Goal: Task Accomplishment & Management: Use online tool/utility

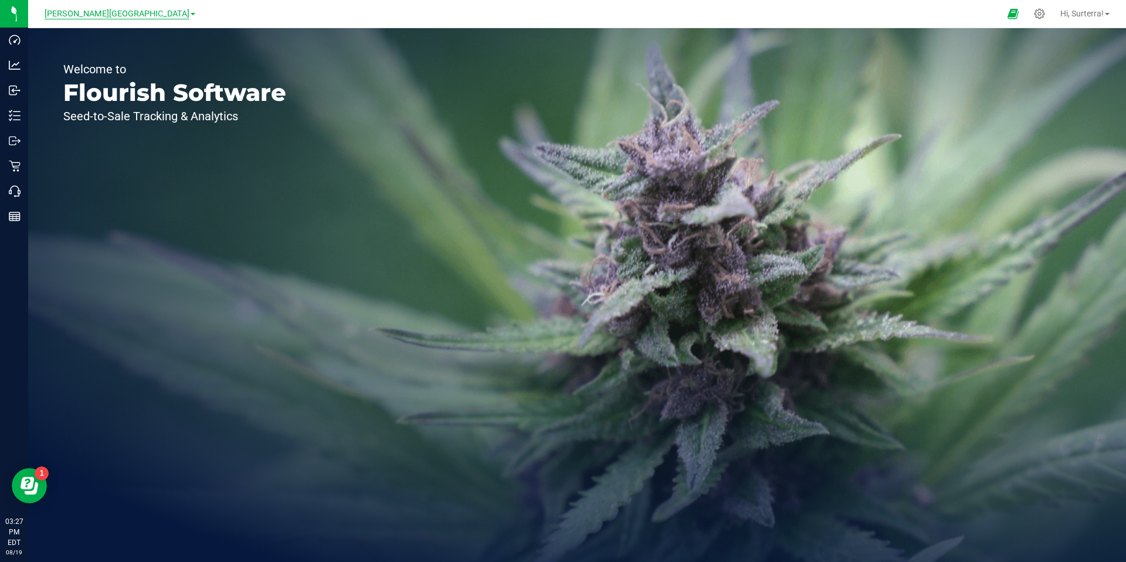
click at [139, 13] on span "Bonita Springs WC" at bounding box center [117, 14] width 145 height 11
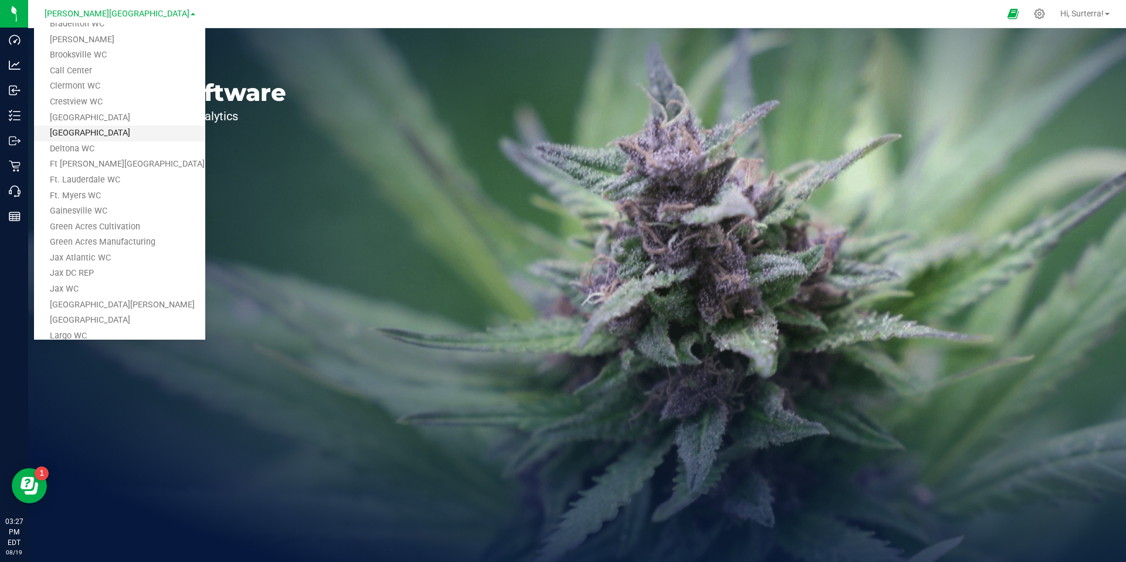
scroll to position [54, 0]
click at [78, 265] on link "Jax DC REP" at bounding box center [119, 268] width 171 height 16
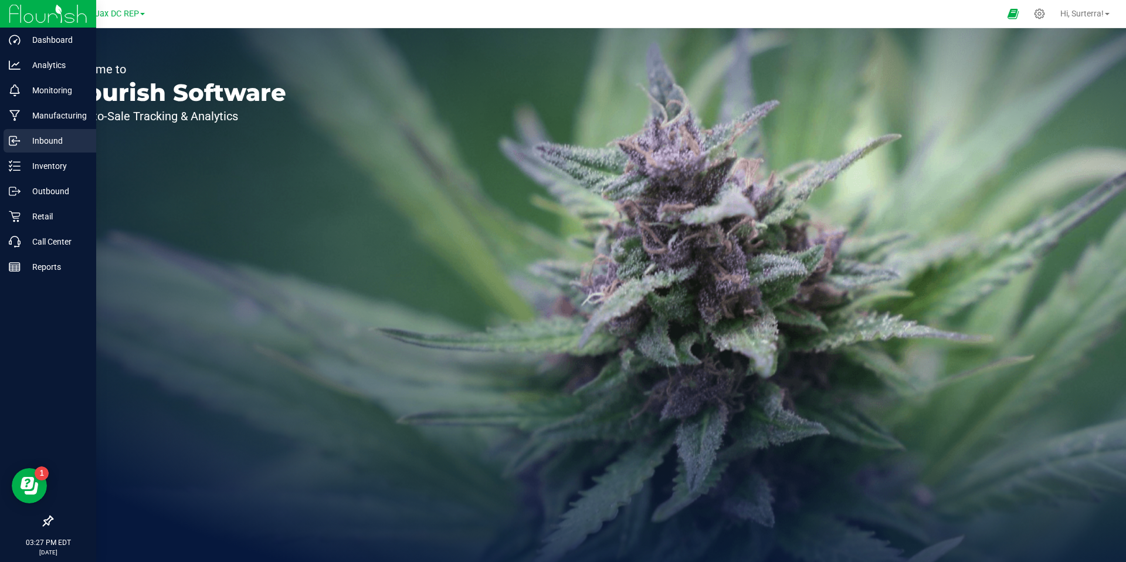
drag, startPoint x: 19, startPoint y: 141, endPoint x: 29, endPoint y: 145, distance: 10.6
click at [19, 141] on icon at bounding box center [15, 141] width 12 height 12
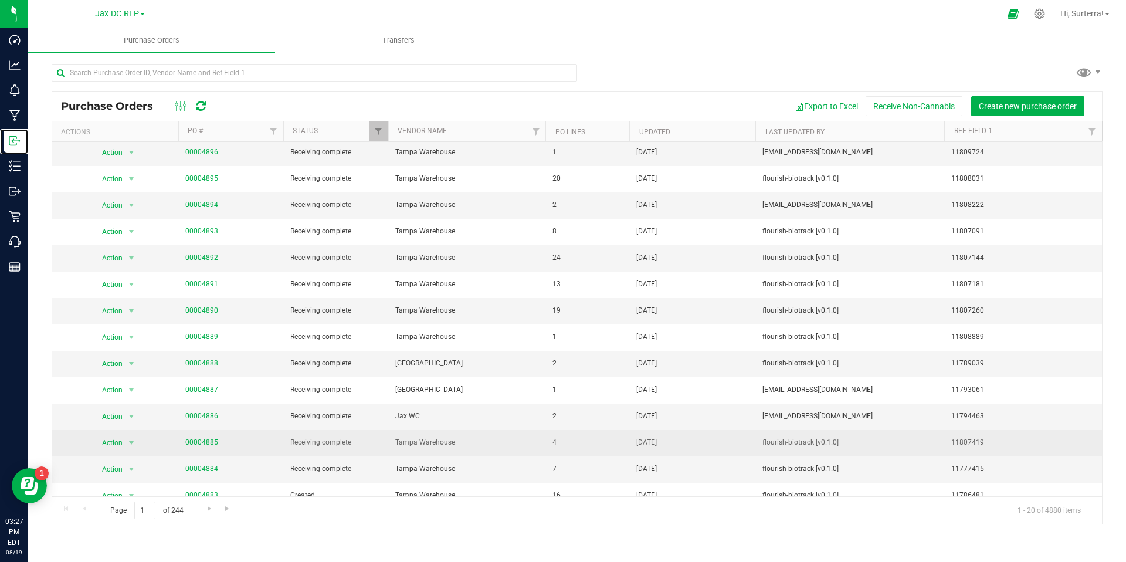
scroll to position [162, 0]
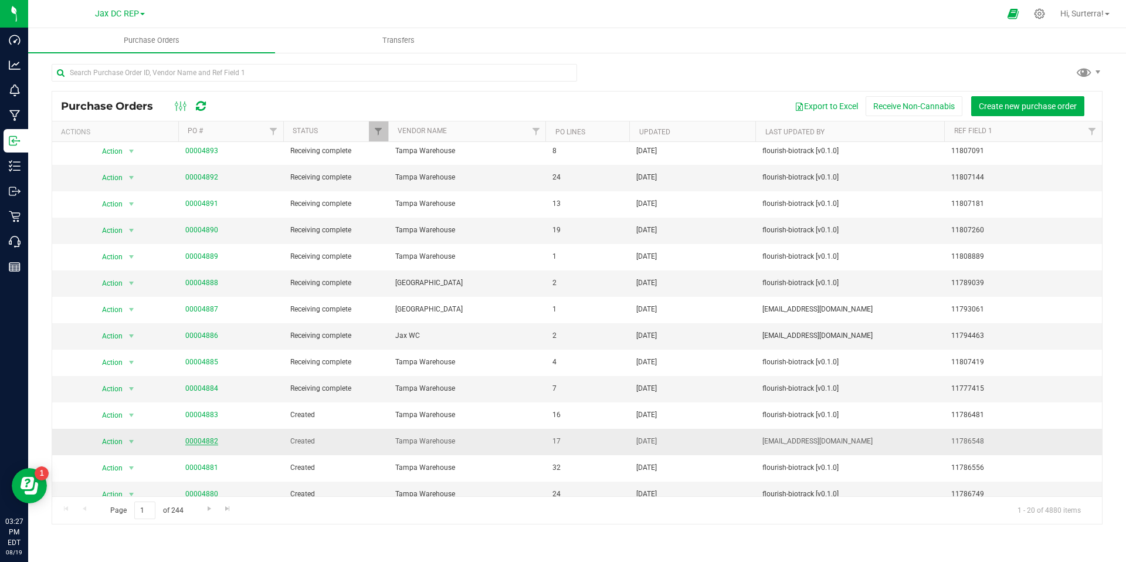
click at [204, 444] on link "00004882" at bounding box center [201, 441] width 33 height 8
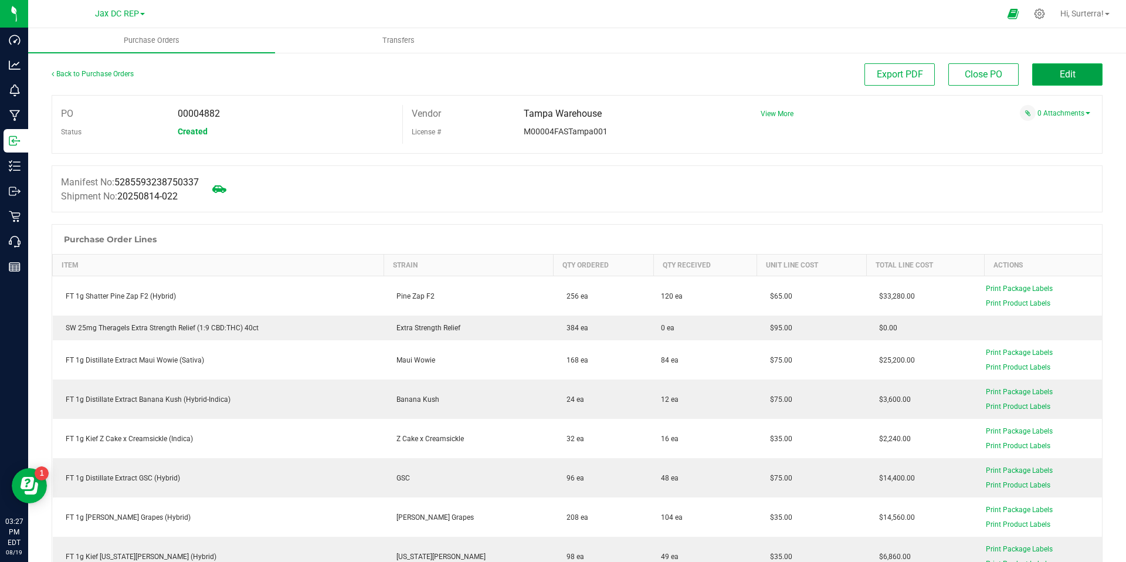
click at [1056, 84] on button "Edit" at bounding box center [1067, 74] width 70 height 22
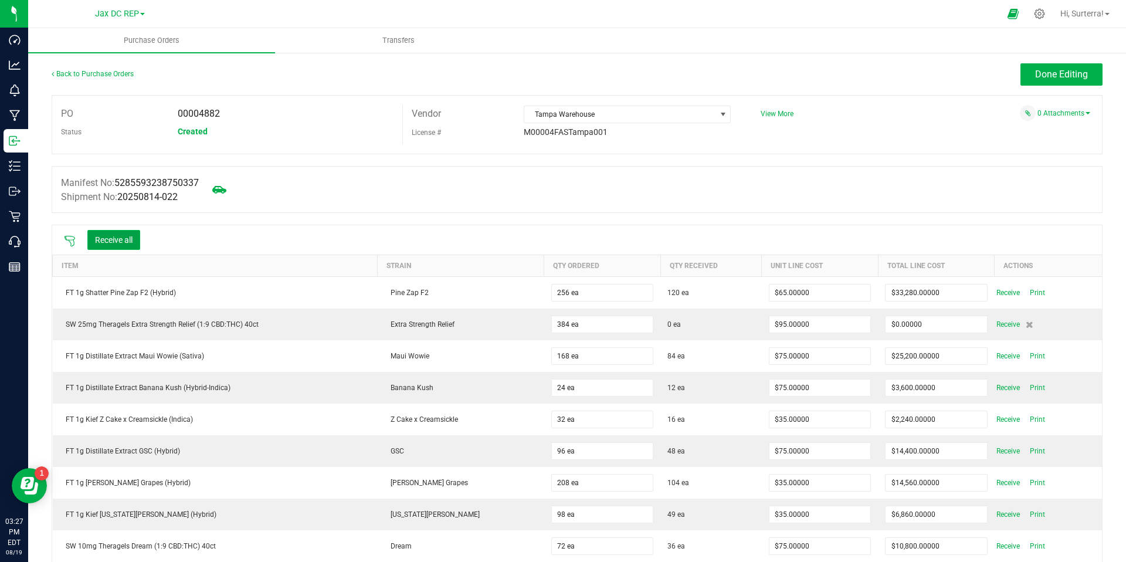
click at [130, 242] on button "Receive all" at bounding box center [113, 240] width 53 height 20
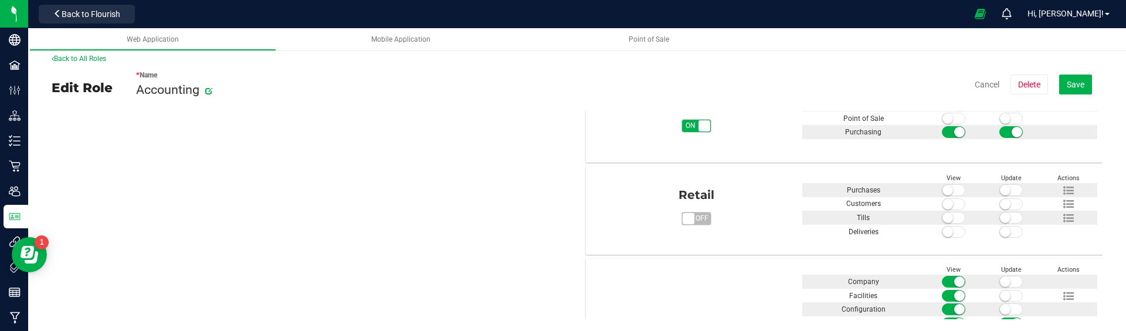
scroll to position [604, 0]
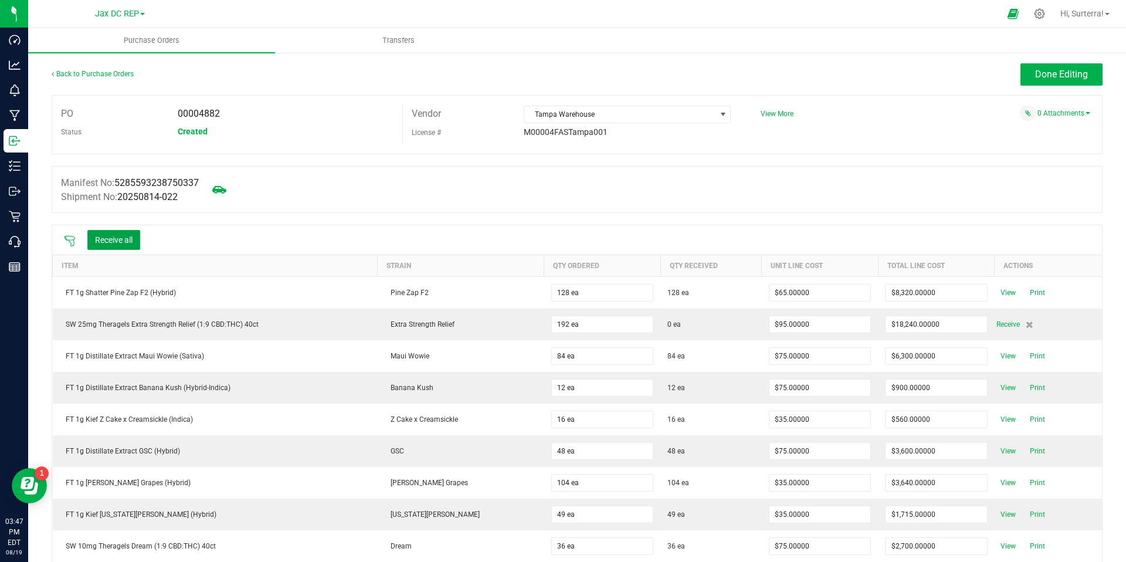
click at [129, 246] on button "Receive all" at bounding box center [113, 240] width 53 height 20
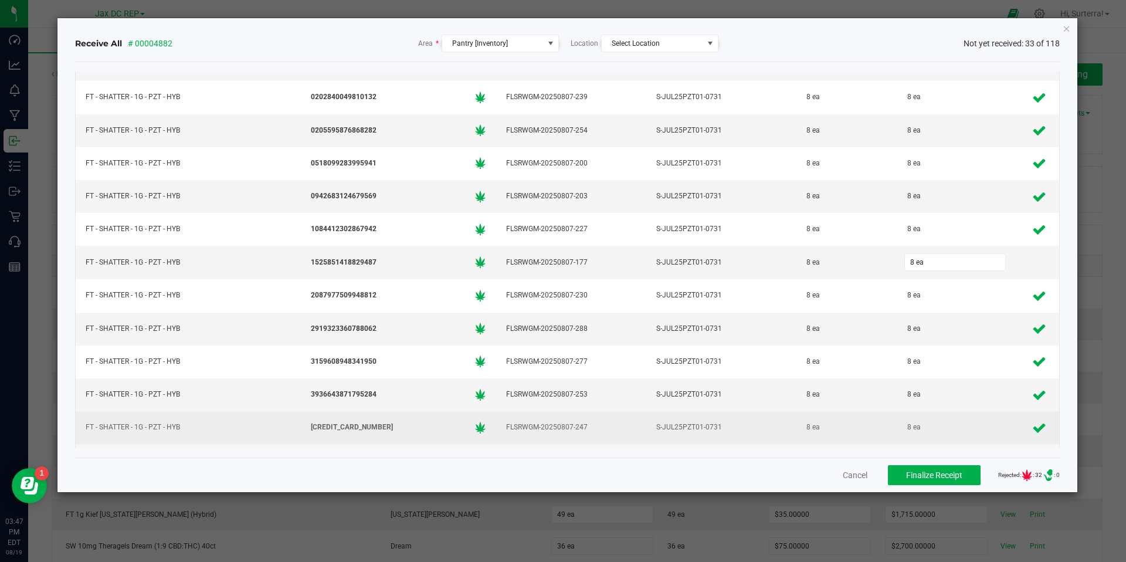
scroll to position [1731, 0]
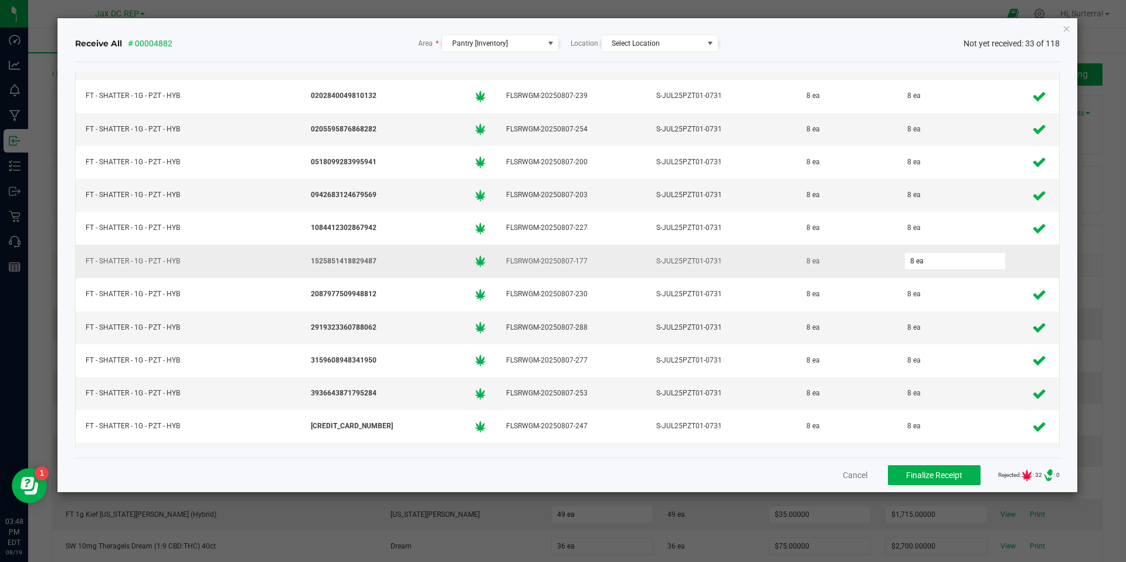
click at [345, 262] on span "1525851418829487" at bounding box center [344, 261] width 66 height 11
drag, startPoint x: 345, startPoint y: 262, endPoint x: 360, endPoint y: 262, distance: 14.7
click at [345, 262] on span "1525851418829487" at bounding box center [344, 261] width 66 height 11
copy span "1525851418829487"
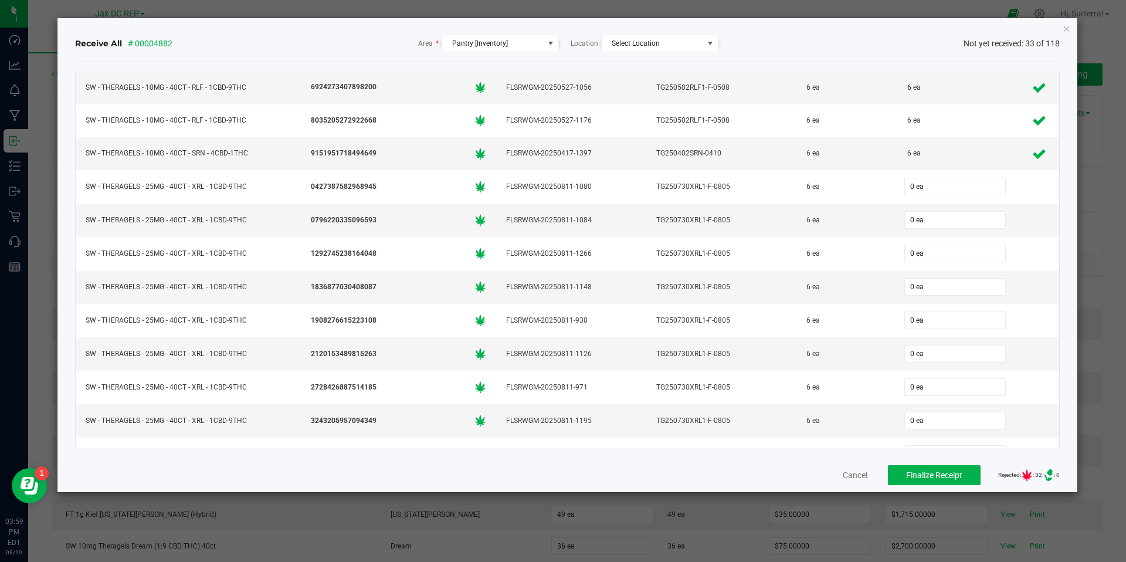
scroll to position [2761, 0]
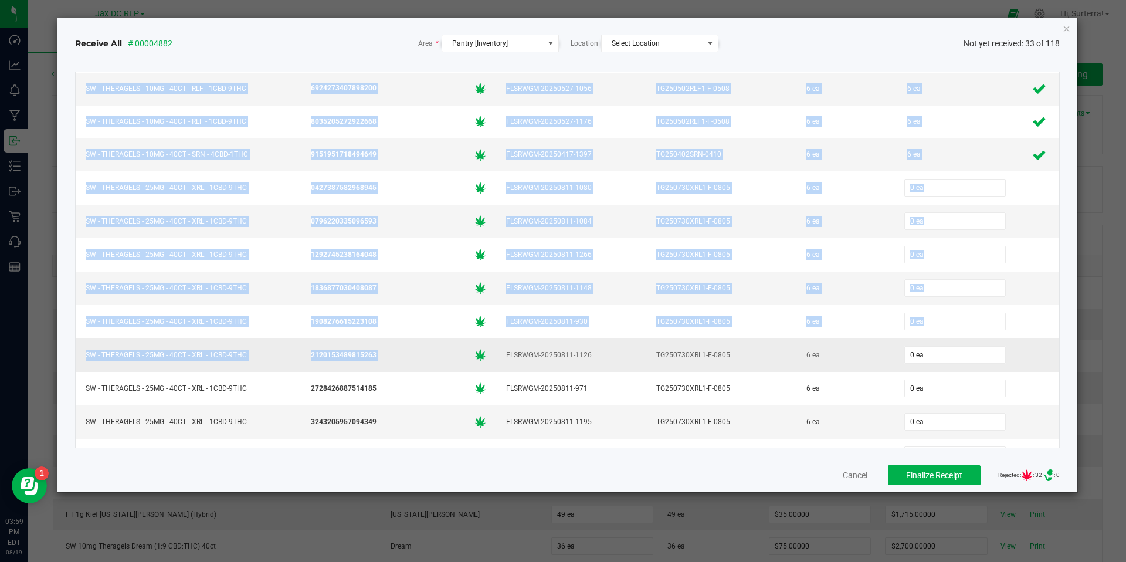
drag, startPoint x: 168, startPoint y: 199, endPoint x: 514, endPoint y: 345, distance: 376.3
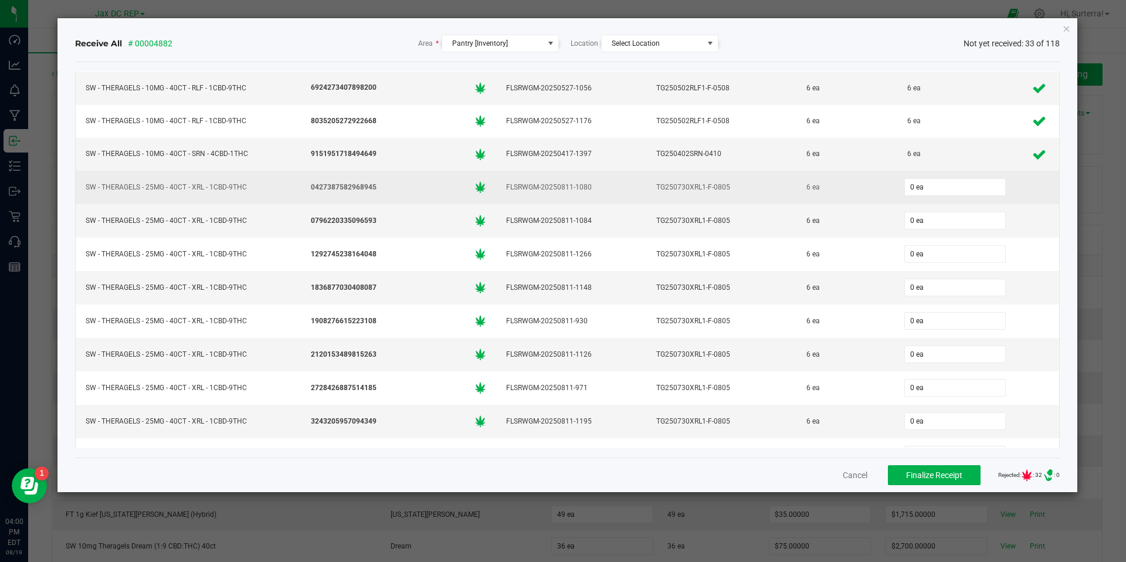
drag, startPoint x: 127, startPoint y: 208, endPoint x: 114, endPoint y: 202, distance: 13.9
click at [123, 206] on td "SW - THERAGELS - 25MG - 40CT - XRL - 1CBD-9THC" at bounding box center [188, 220] width 225 height 33
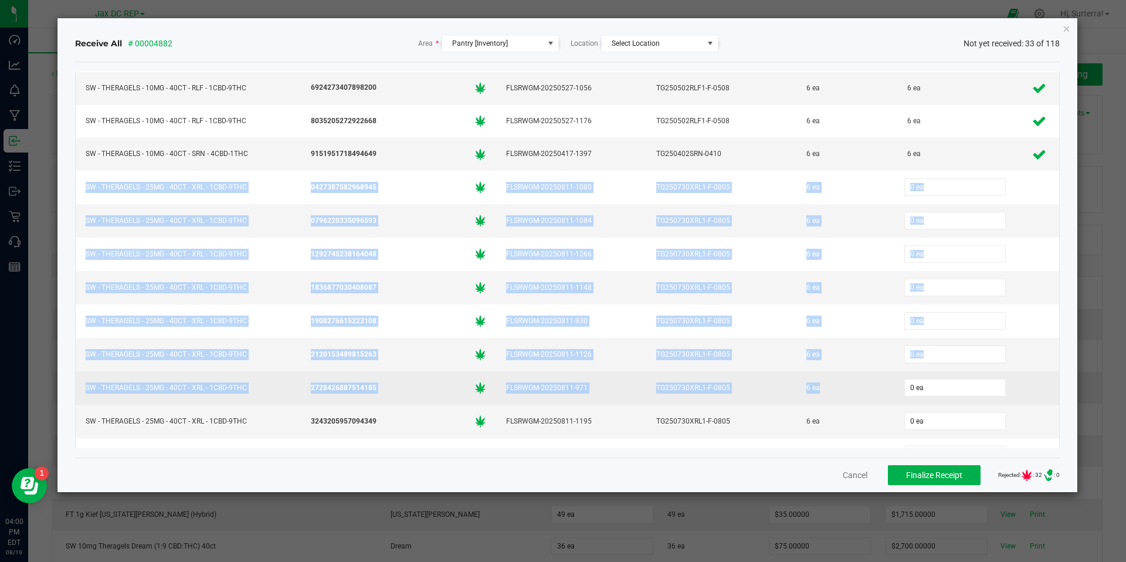
drag, startPoint x: 86, startPoint y: 186, endPoint x: 817, endPoint y: 399, distance: 761.5
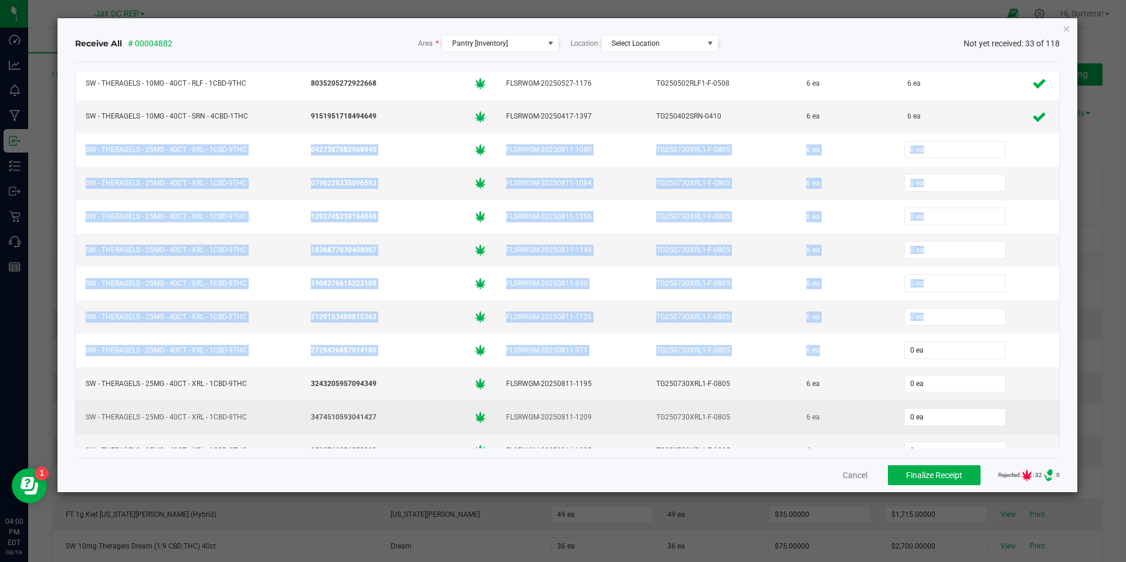
scroll to position [2806, 0]
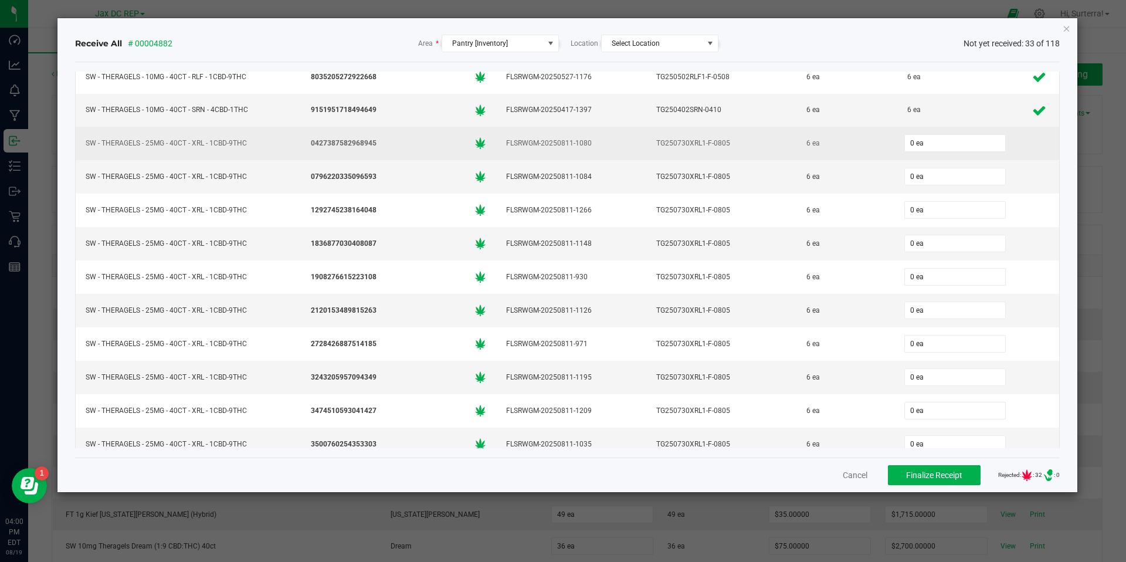
click at [171, 144] on div "SW - THERAGELS - 25MG - 40CT - XRL - 1CBD-9THC" at bounding box center [188, 143] width 211 height 17
drag, startPoint x: 86, startPoint y: 143, endPoint x: 841, endPoint y: 143, distance: 755.2
click at [841, 143] on tr "SW - THERAGELS - 25MG - 40CT - XRL - 1CBD-9THC 0427387582968945 FLSRWGM-2025081…" at bounding box center [568, 143] width 984 height 33
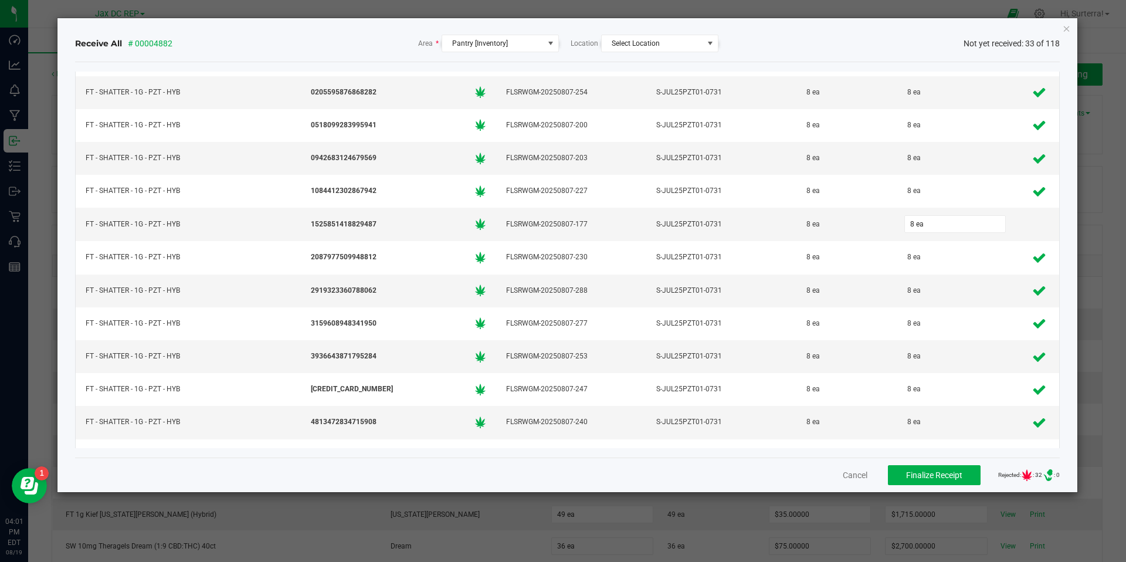
scroll to position [1741, 0]
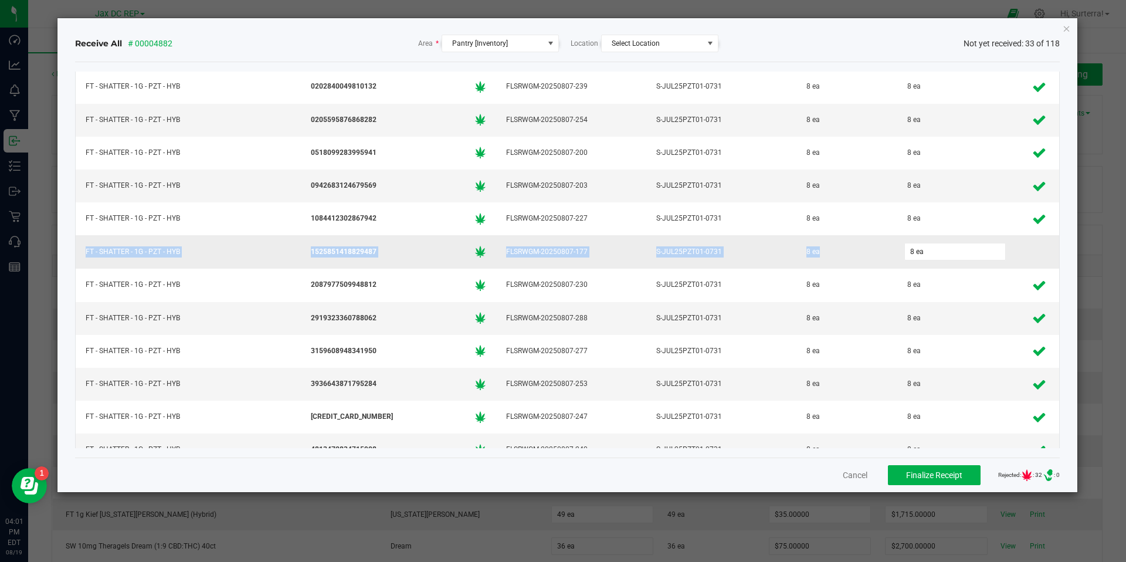
drag, startPoint x: 812, startPoint y: 249, endPoint x: 90, endPoint y: 256, distance: 722.4
click at [80, 255] on tr "FT - SHATTER - 1G - PZT - HYB 1525851418829487 FLSRWGM-20250807-177 S-JUL25PZT0…" at bounding box center [568, 251] width 984 height 33
click at [319, 248] on span "1525851418829487" at bounding box center [344, 251] width 66 height 11
click at [318, 248] on span "1525851418829487" at bounding box center [344, 251] width 66 height 11
copy span "1525851418829487"
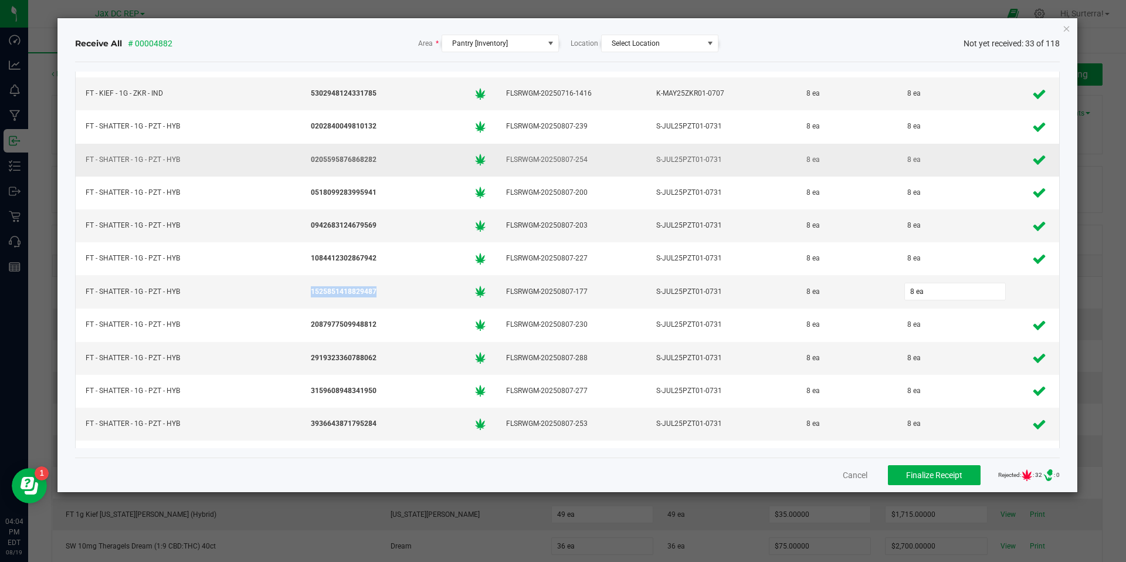
scroll to position [1701, 0]
click at [342, 292] on span "1525851418829487" at bounding box center [344, 291] width 66 height 11
drag, startPoint x: 342, startPoint y: 292, endPoint x: 374, endPoint y: 283, distance: 33.0
click at [342, 292] on span "1525851418829487" at bounding box center [344, 291] width 66 height 11
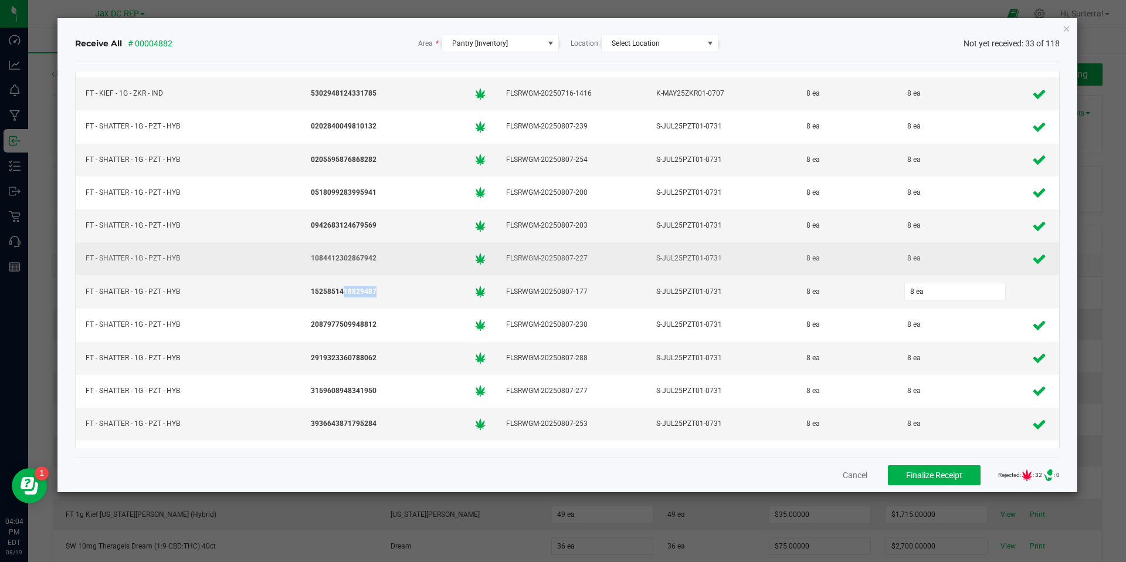
copy span "18829487"
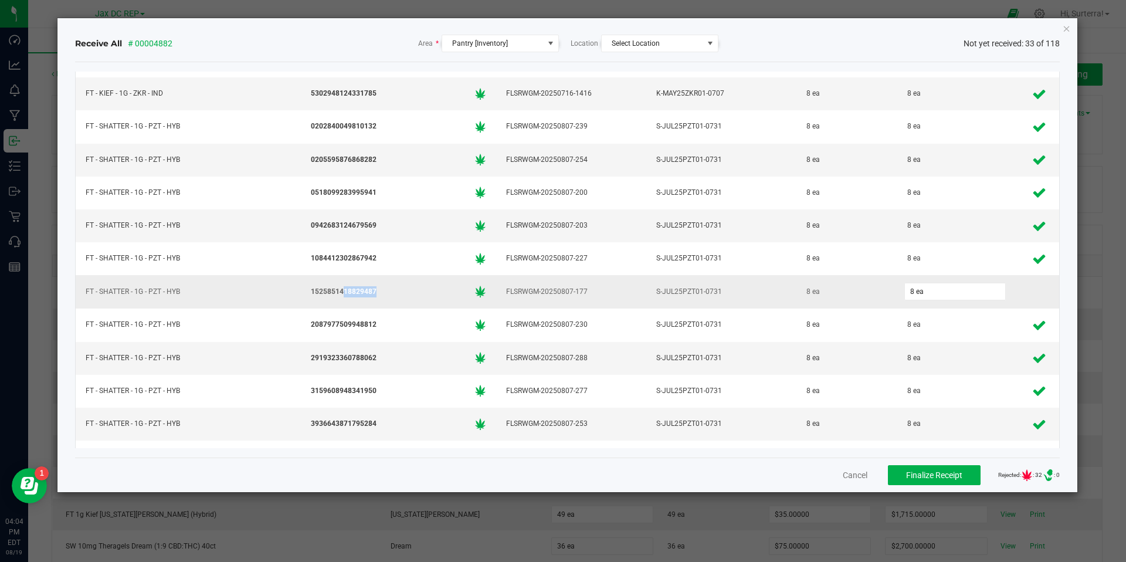
click at [343, 288] on span "1525851418829487" at bounding box center [344, 291] width 66 height 11
drag, startPoint x: 343, startPoint y: 288, endPoint x: 351, endPoint y: 284, distance: 8.7
click at [343, 288] on span "1525851418829487" at bounding box center [344, 291] width 66 height 11
copy span "1525851418829487"
click at [921, 294] on input "8" at bounding box center [955, 291] width 100 height 16
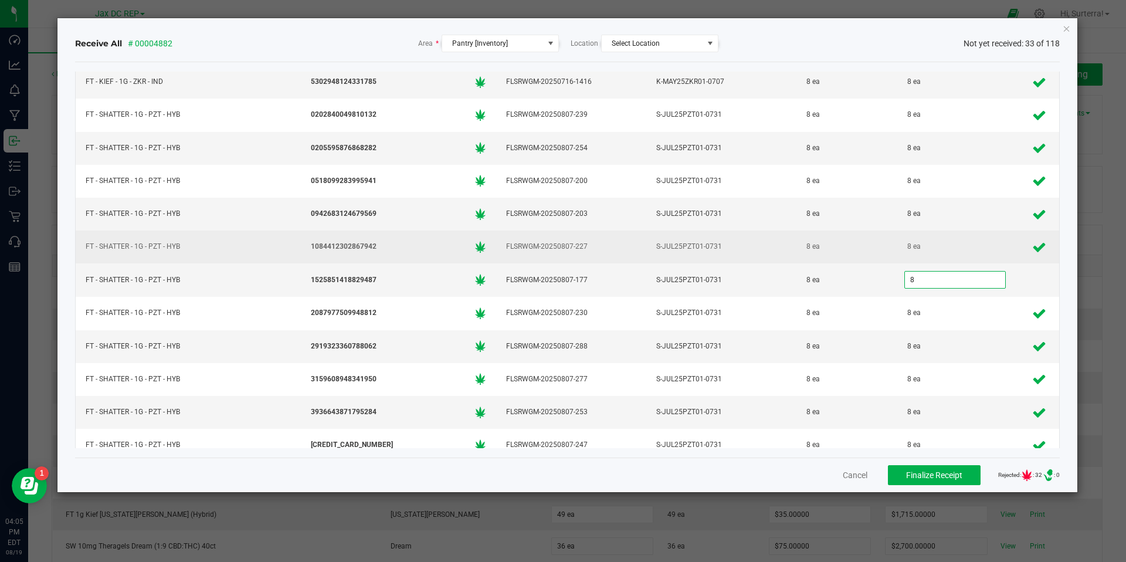
scroll to position [1743, 0]
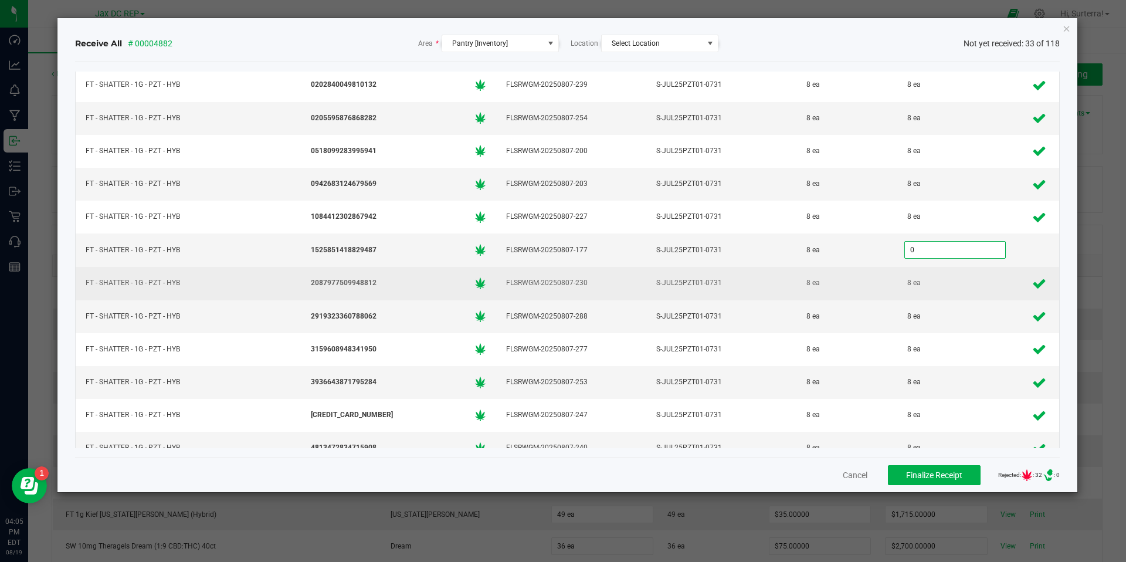
type input "0 ea"
click at [786, 271] on td "S-JUL25PZT01-0731" at bounding box center [721, 283] width 150 height 33
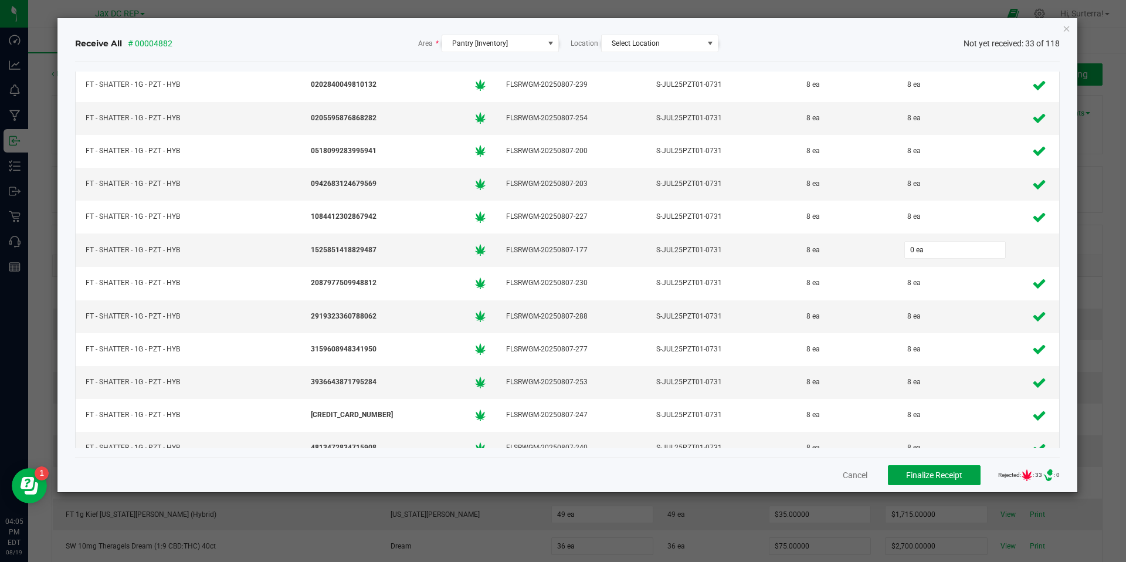
click at [923, 473] on span "Finalize Receipt" at bounding box center [934, 474] width 56 height 9
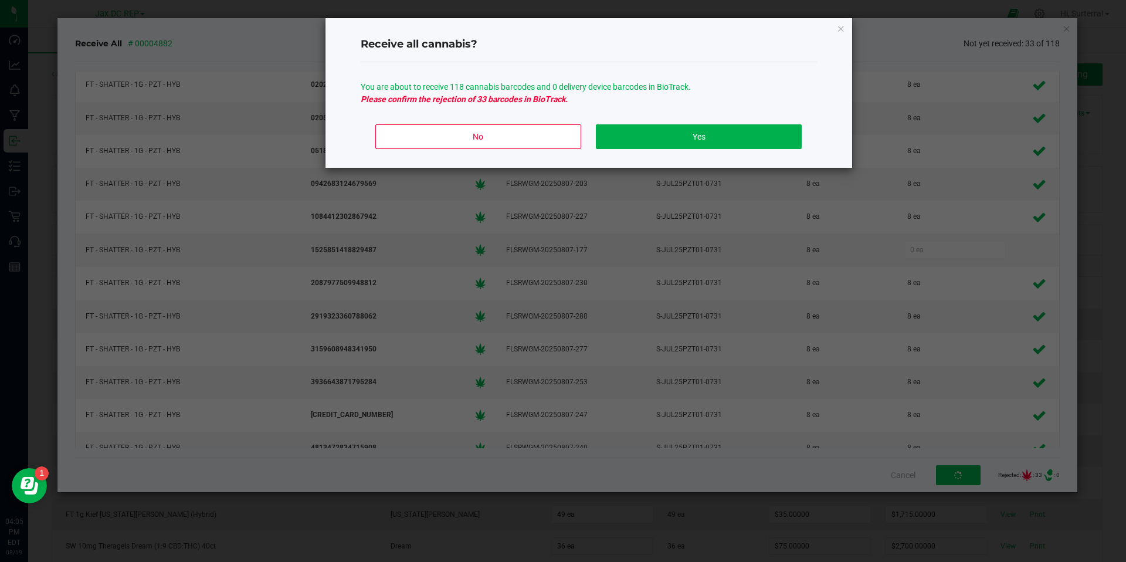
drag, startPoint x: 364, startPoint y: 99, endPoint x: 562, endPoint y: 99, distance: 198.2
click at [561, 99] on p "Please confirm the rejection of 33 barcodes in BioTrack." at bounding box center [589, 99] width 456 height 12
drag, startPoint x: 548, startPoint y: 99, endPoint x: 351, endPoint y: 99, distance: 197.0
click at [350, 99] on div "Receive all cannabis? You are about to receive 118 cannabis barcodes and 0 deli…" at bounding box center [588, 93] width 527 height 150
click at [482, 133] on button "No" at bounding box center [477, 136] width 205 height 25
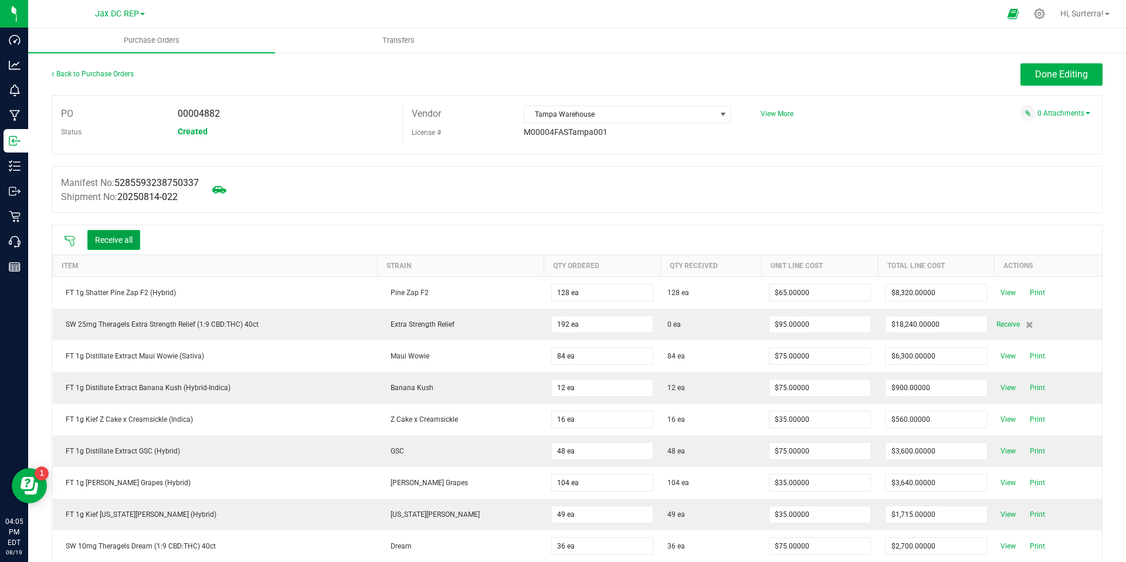
click at [118, 242] on button "Receive all" at bounding box center [113, 240] width 53 height 20
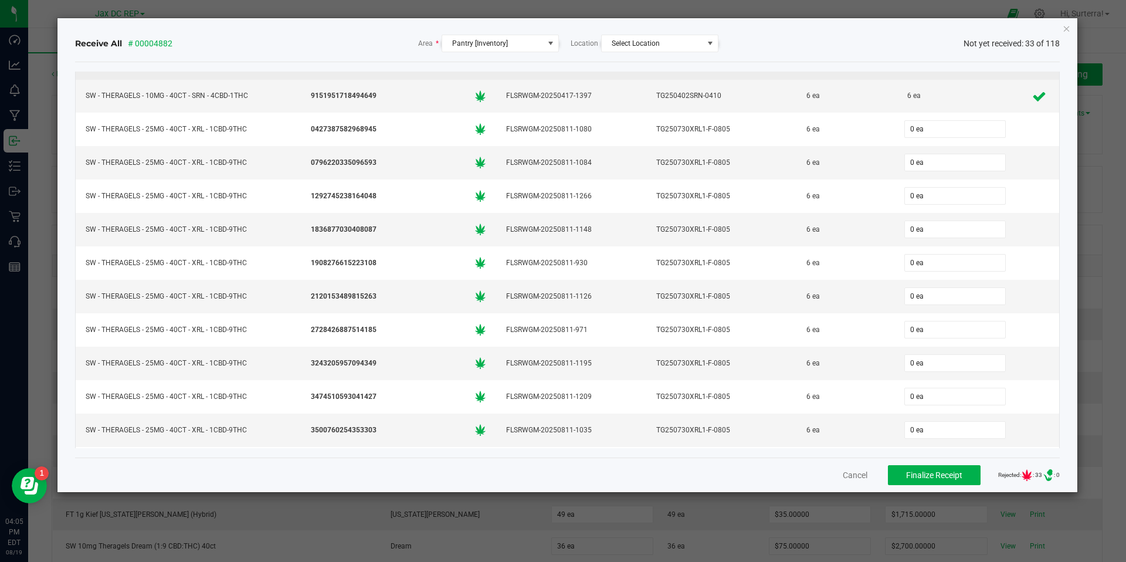
scroll to position [2757, 0]
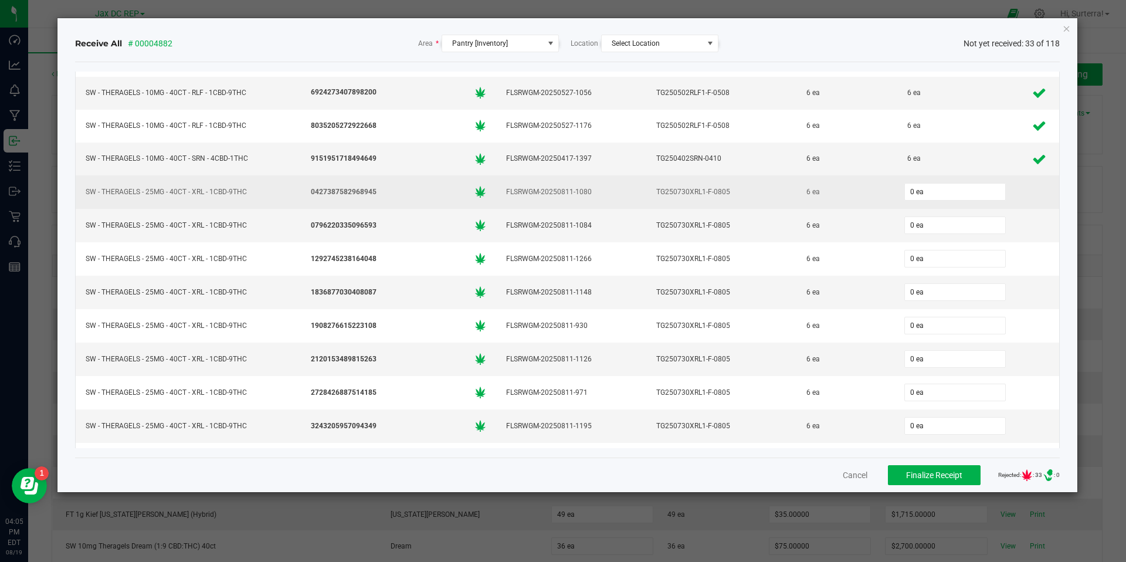
click at [677, 193] on div "TG250730XRL1-F-0805" at bounding box center [721, 192] width 136 height 17
drag, startPoint x: 678, startPoint y: 193, endPoint x: 722, endPoint y: 201, distance: 45.3
click at [719, 192] on div "TG250730XRL1-F-0805" at bounding box center [721, 192] width 136 height 17
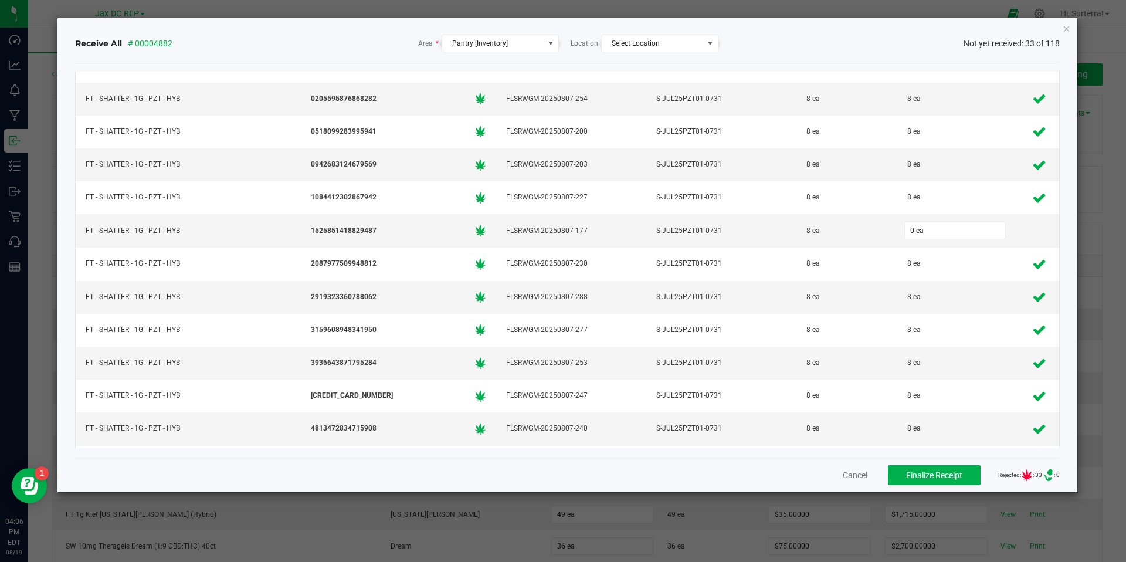
scroll to position [1748, 0]
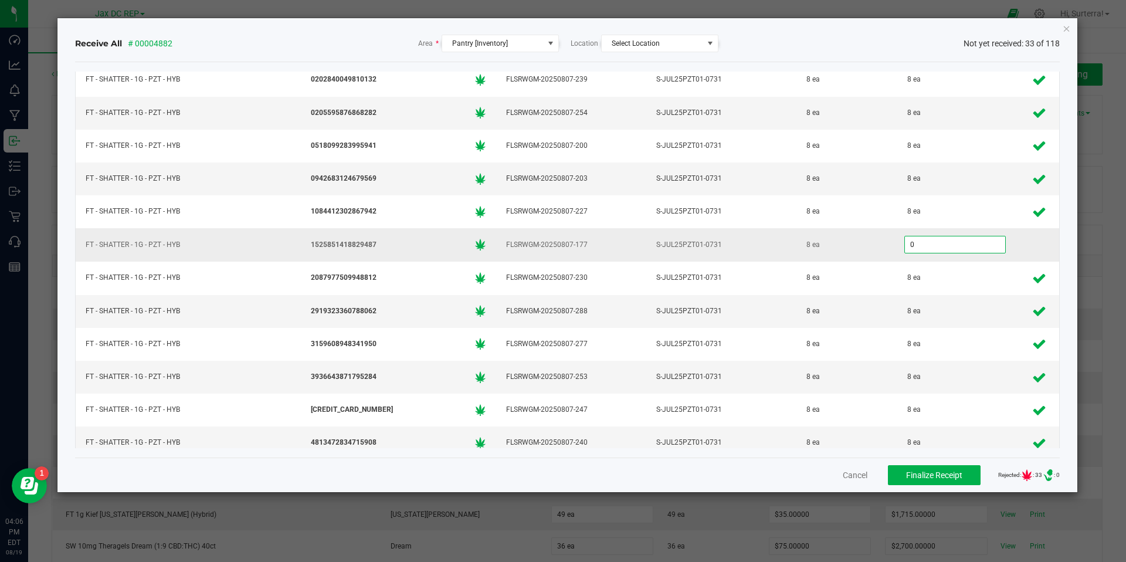
drag, startPoint x: 928, startPoint y: 247, endPoint x: 923, endPoint y: 259, distance: 12.6
click at [927, 247] on input "0" at bounding box center [955, 244] width 100 height 16
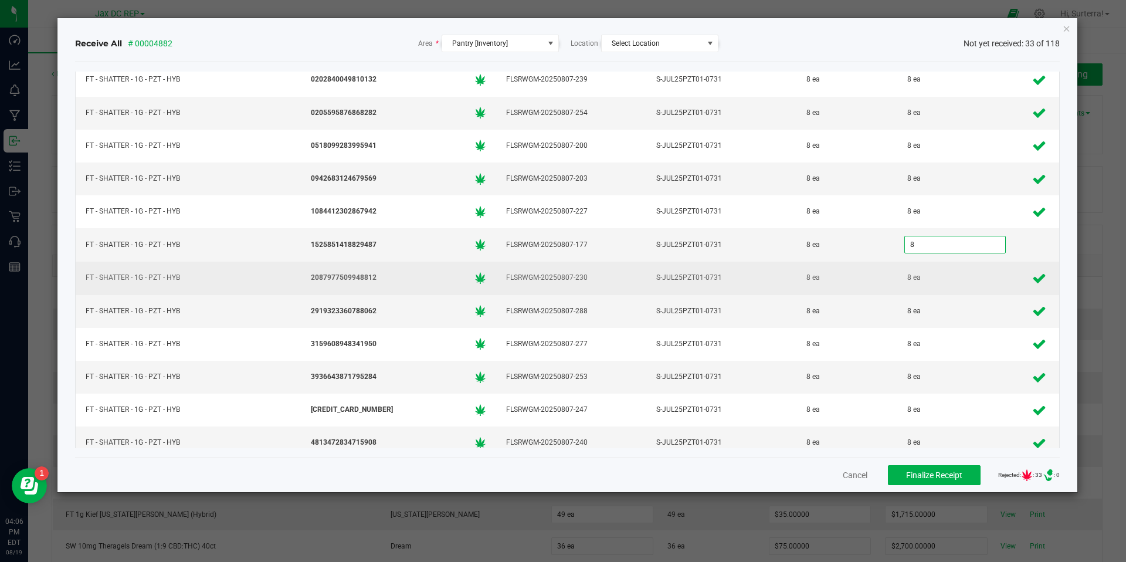
type input "8 ea"
drag, startPoint x: 854, startPoint y: 267, endPoint x: 868, endPoint y: 271, distance: 14.1
click at [854, 267] on td "8 ea" at bounding box center [844, 278] width 97 height 33
click at [868, 271] on div "8 ea" at bounding box center [844, 277] width 83 height 17
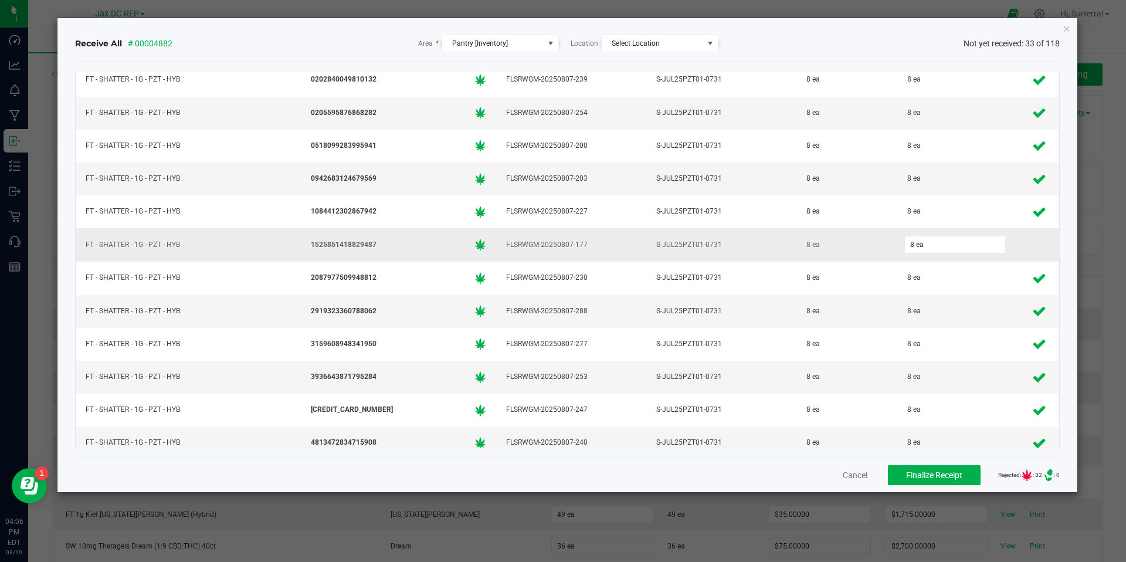
click at [336, 247] on span "1525851418829487" at bounding box center [344, 244] width 66 height 11
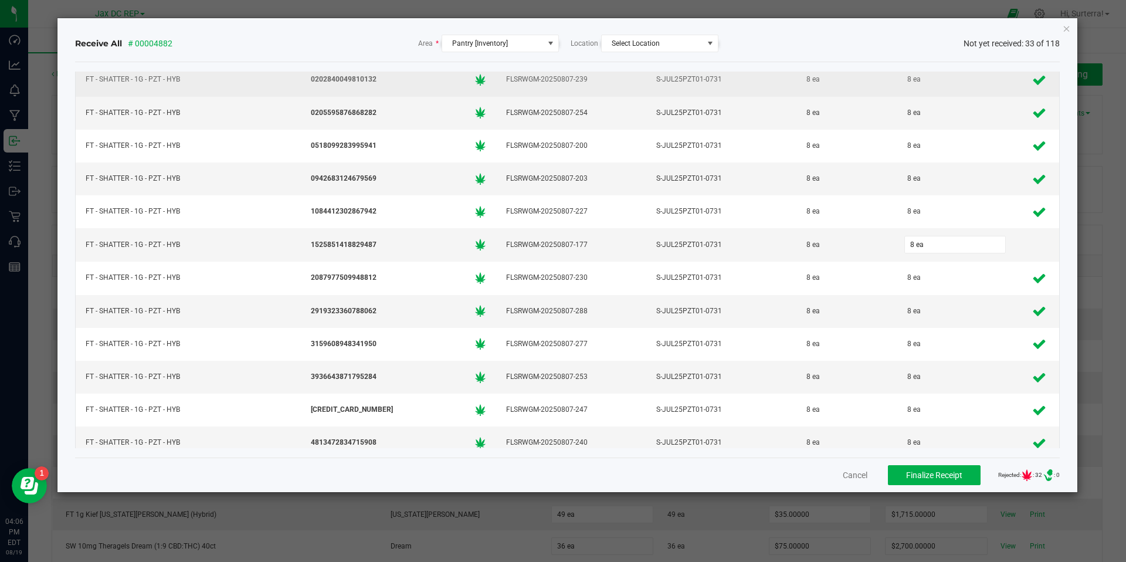
click at [352, 78] on span "0202840049810132" at bounding box center [344, 79] width 66 height 11
click at [352, 78] on td "0202840049810132" at bounding box center [398, 79] width 195 height 33
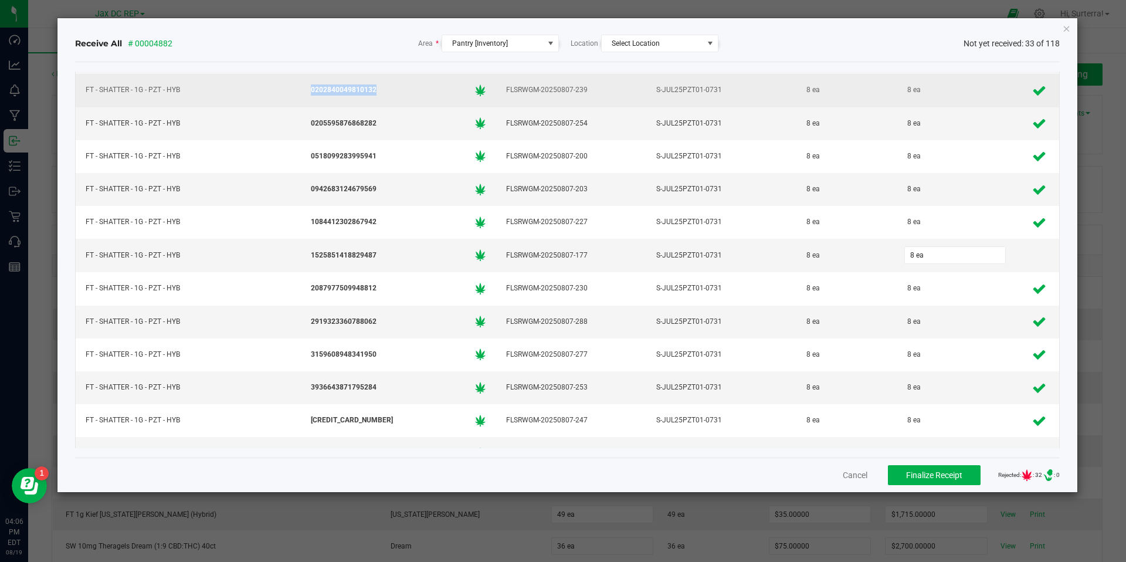
copy span "0202840049810132"
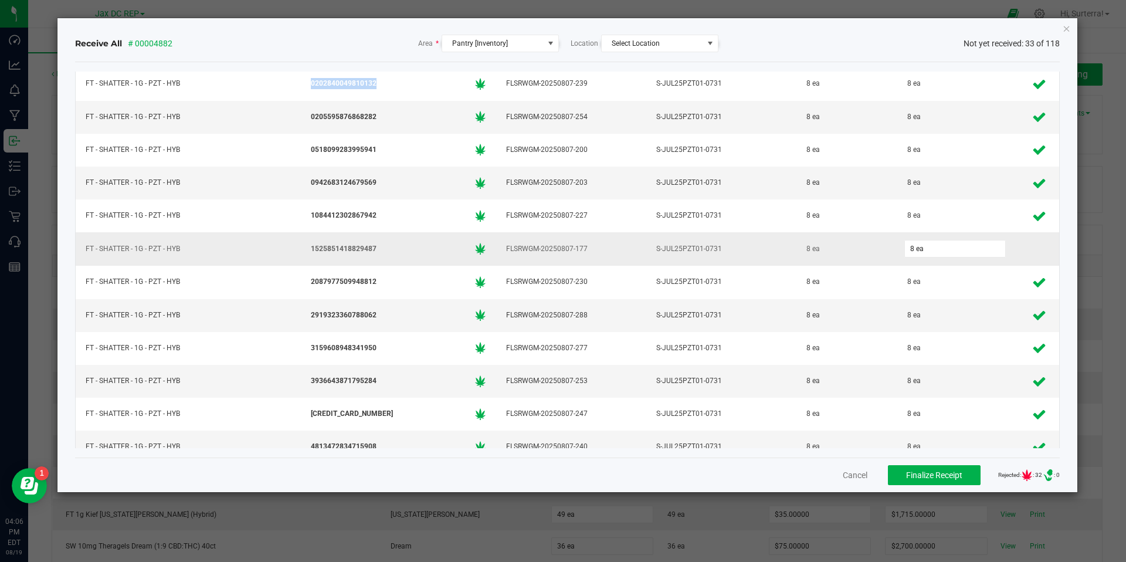
scroll to position [1746, 0]
click at [345, 244] on span "1525851418829487" at bounding box center [344, 247] width 66 height 11
copy span "1525851418829487"
click at [847, 474] on button "Cancel" at bounding box center [855, 475] width 25 height 12
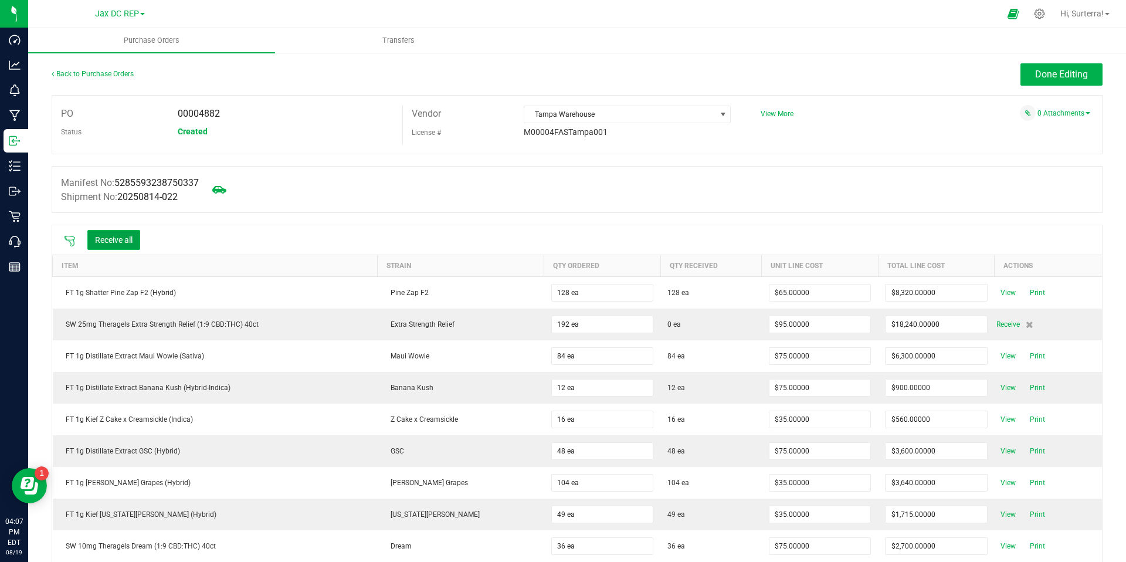
click at [122, 239] on button "Receive all" at bounding box center [113, 240] width 53 height 20
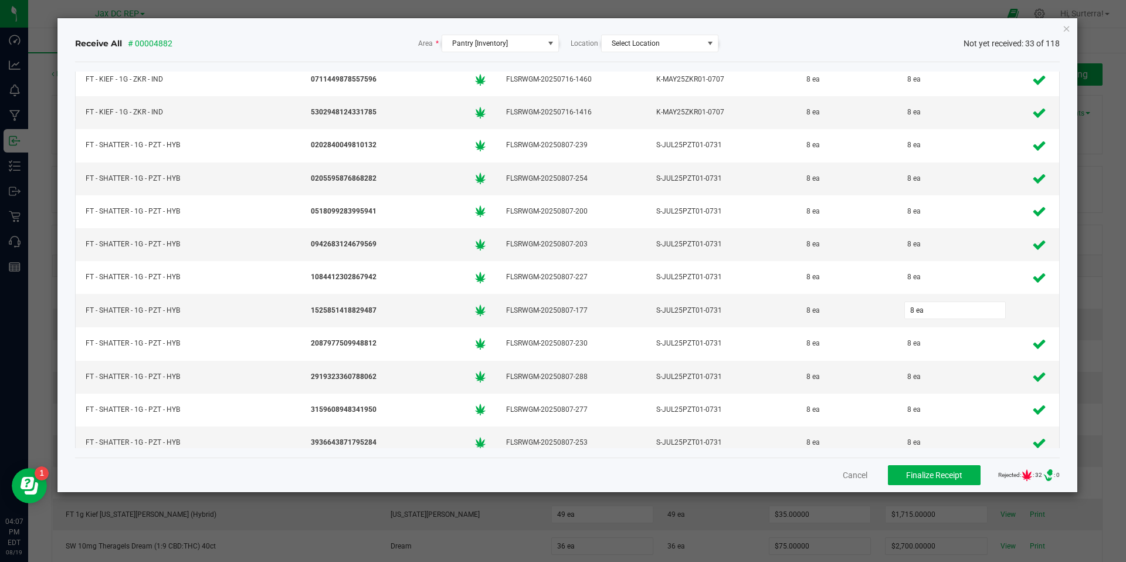
scroll to position [1773, 0]
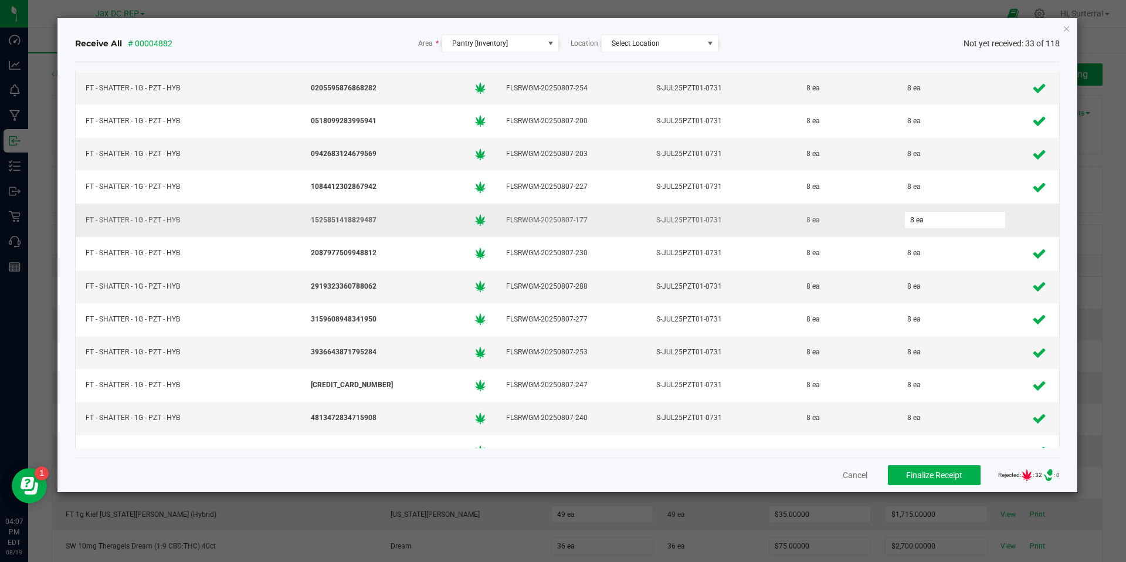
click at [321, 220] on span "1525851418829487" at bounding box center [344, 220] width 66 height 11
drag, startPoint x: 321, startPoint y: 220, endPoint x: 327, endPoint y: 223, distance: 6.6
click at [321, 220] on span "1525851418829487" at bounding box center [344, 220] width 66 height 11
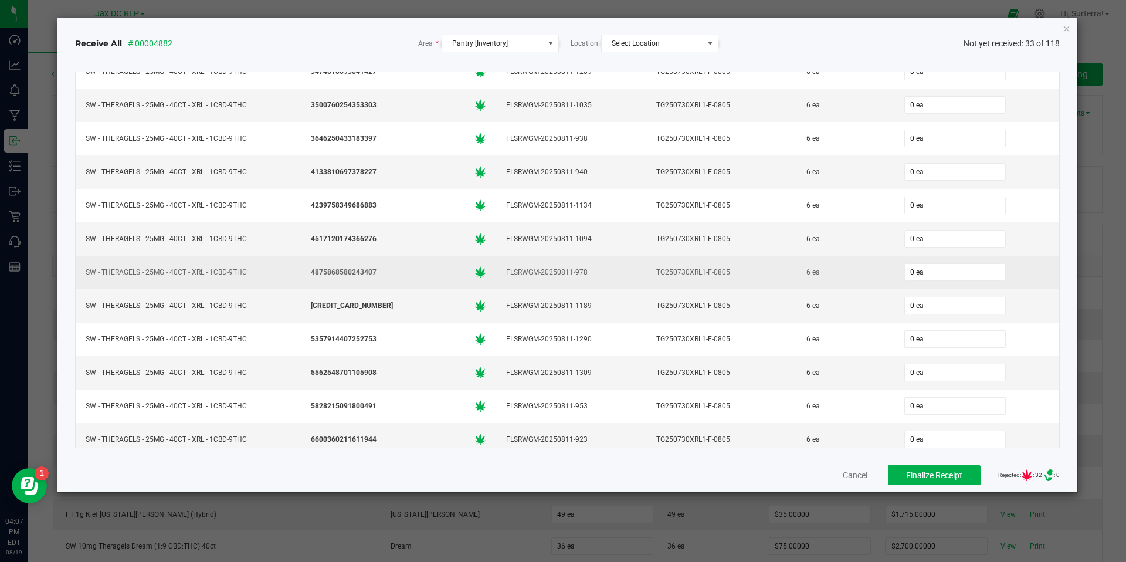
scroll to position [3142, 0]
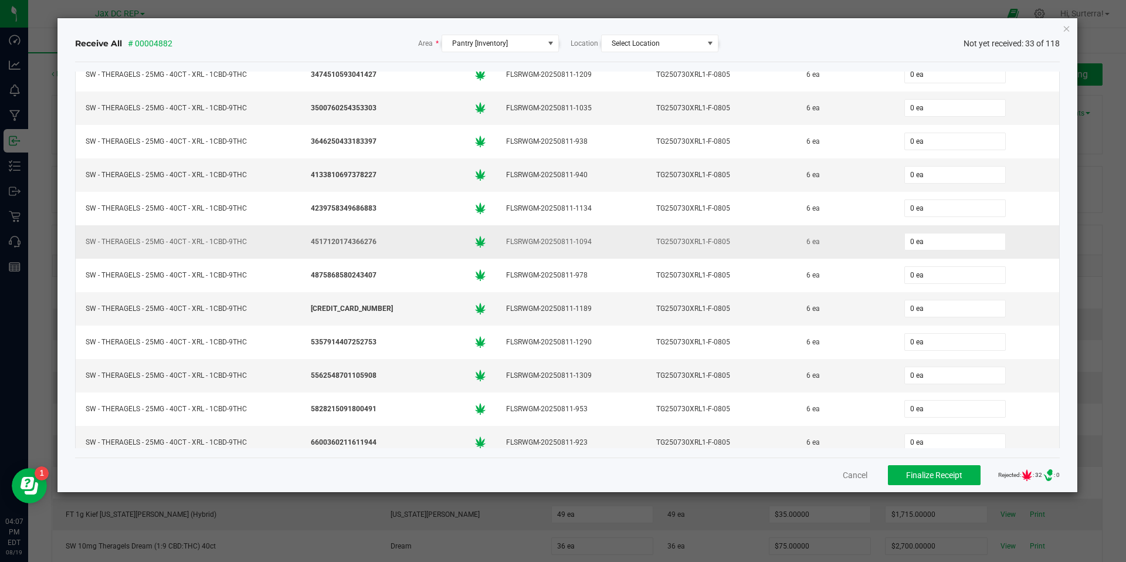
click at [322, 239] on span "4517120174366276" at bounding box center [344, 241] width 66 height 11
drag, startPoint x: 322, startPoint y: 239, endPoint x: 418, endPoint y: 250, distance: 96.2
click at [322, 239] on span "4517120174366276" at bounding box center [344, 241] width 66 height 11
copy span "4517120174366276"
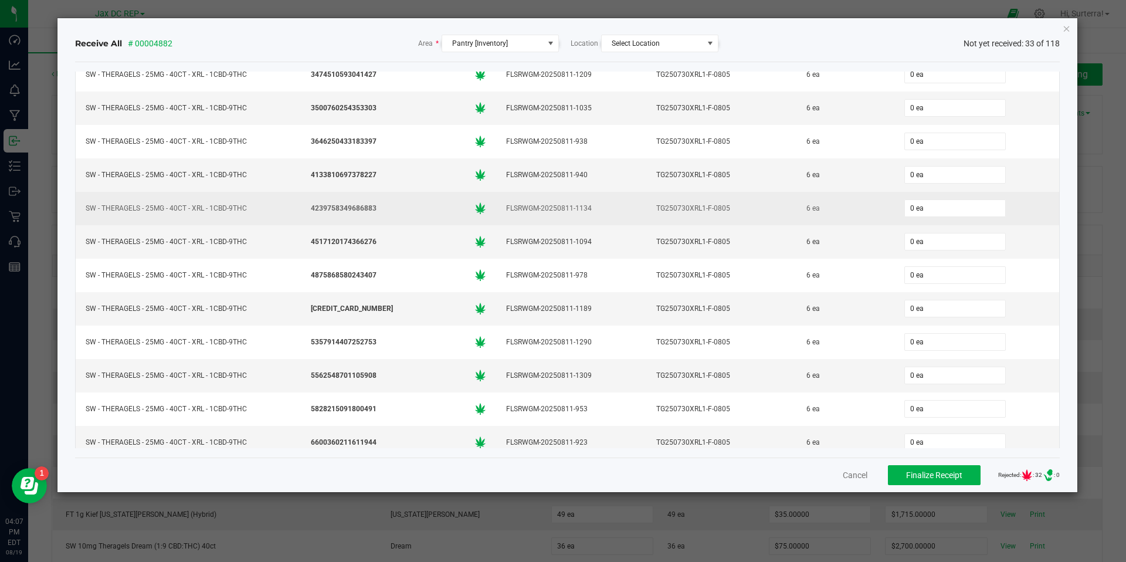
click at [327, 205] on span "4239758349686883" at bounding box center [344, 208] width 66 height 11
copy span "4239758349686883"
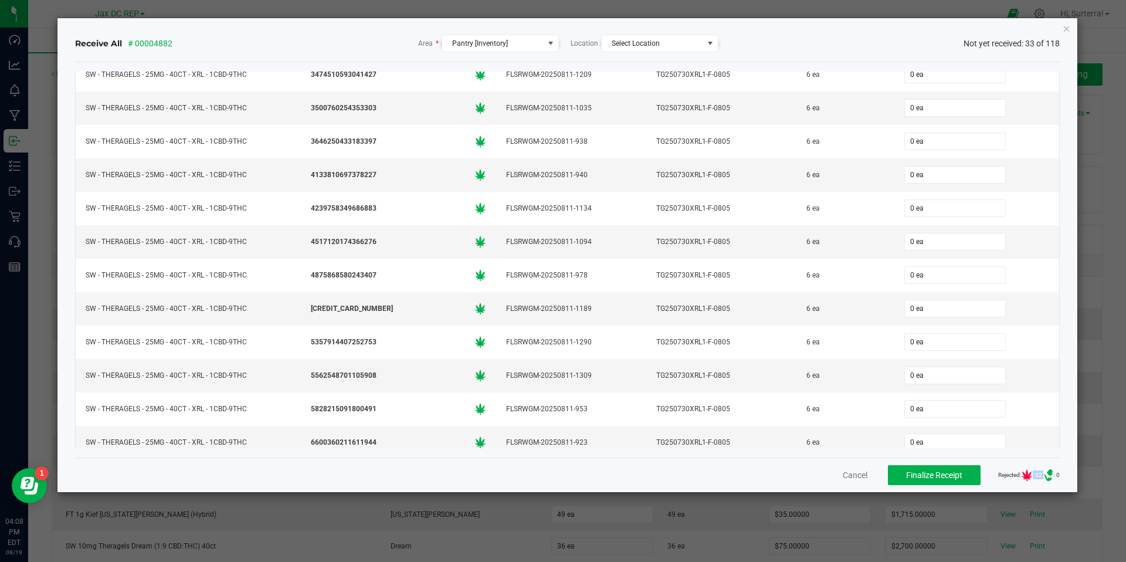
drag, startPoint x: 1035, startPoint y: 473, endPoint x: 1016, endPoint y: 474, distance: 18.8
click at [1016, 476] on span "Rejected: : 32 .st0{ } : 0" at bounding box center [1029, 475] width 62 height 12
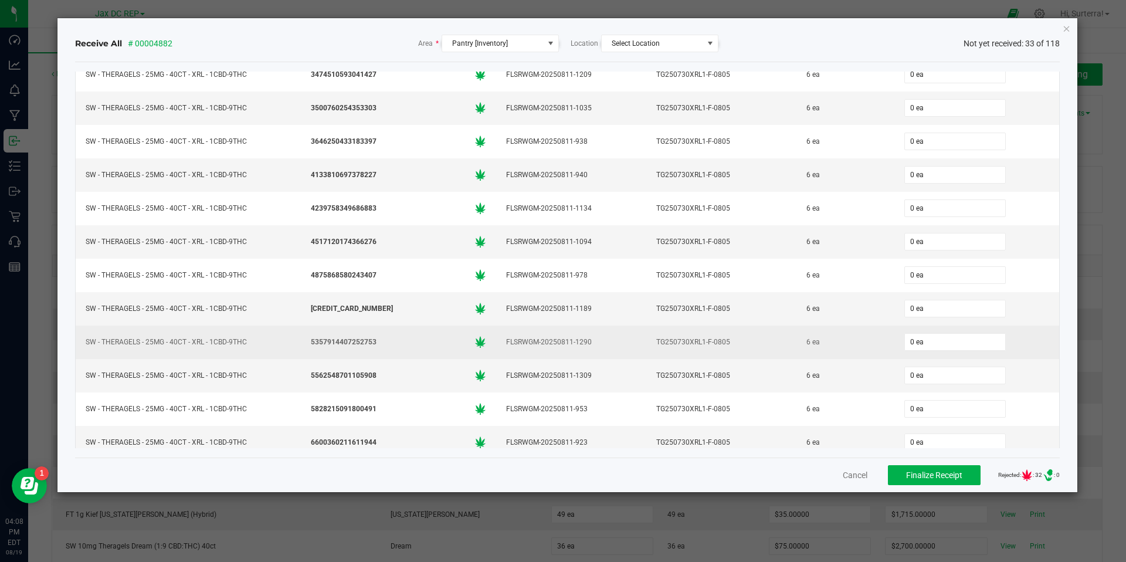
click at [771, 344] on div "TG250730XRL1-F-0805" at bounding box center [721, 342] width 136 height 17
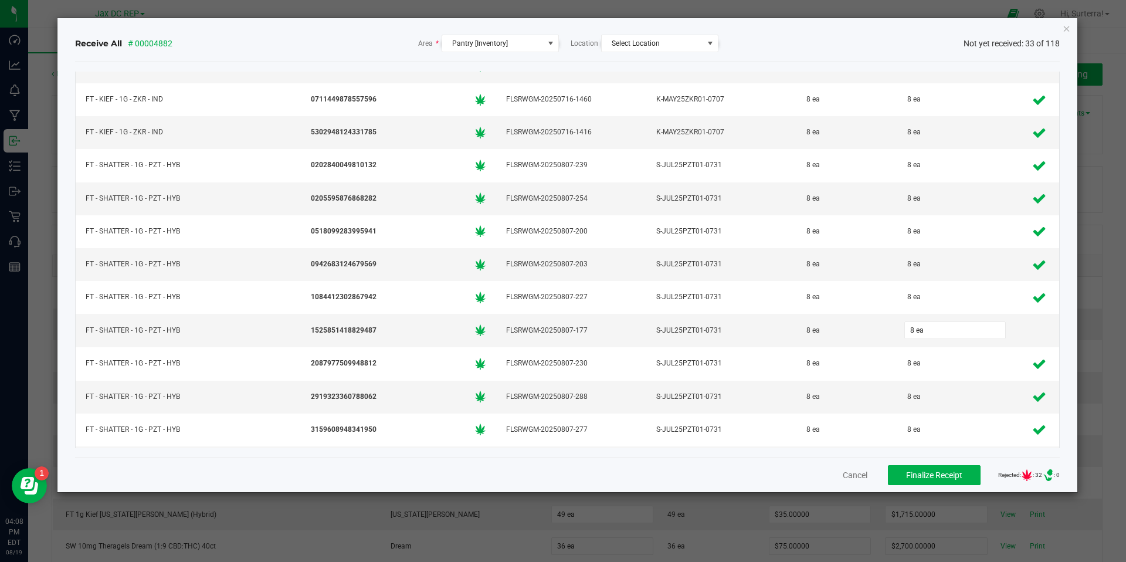
scroll to position [1714, 0]
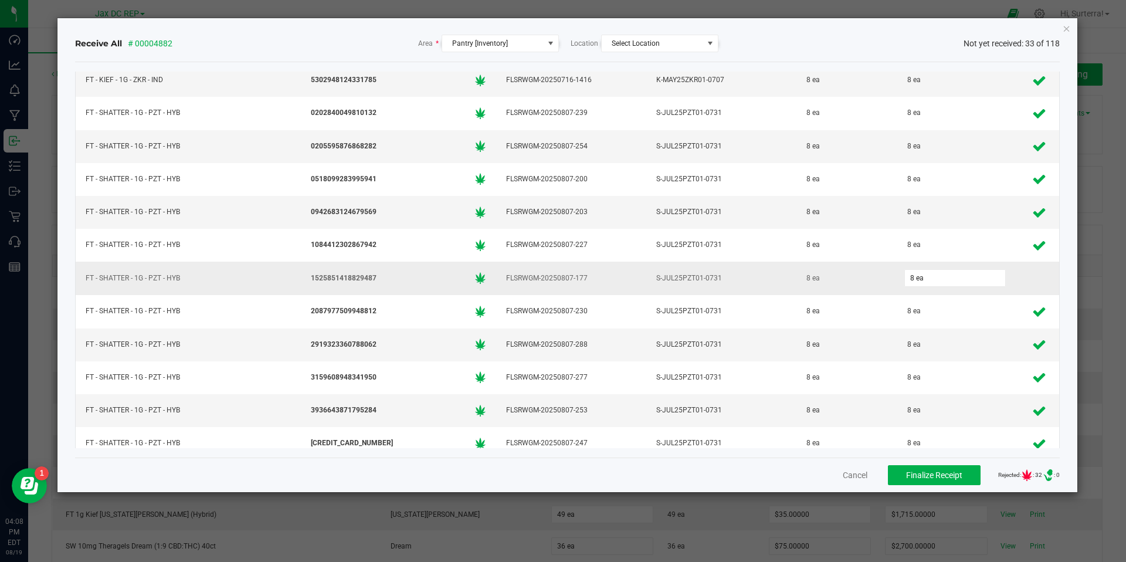
click at [335, 276] on span "1525851418829487" at bounding box center [344, 278] width 66 height 11
drag, startPoint x: 335, startPoint y: 276, endPoint x: 354, endPoint y: 275, distance: 18.8
click at [335, 276] on span "1525851418829487" at bounding box center [344, 278] width 66 height 11
click at [1064, 30] on icon "Close" at bounding box center [1066, 28] width 8 height 14
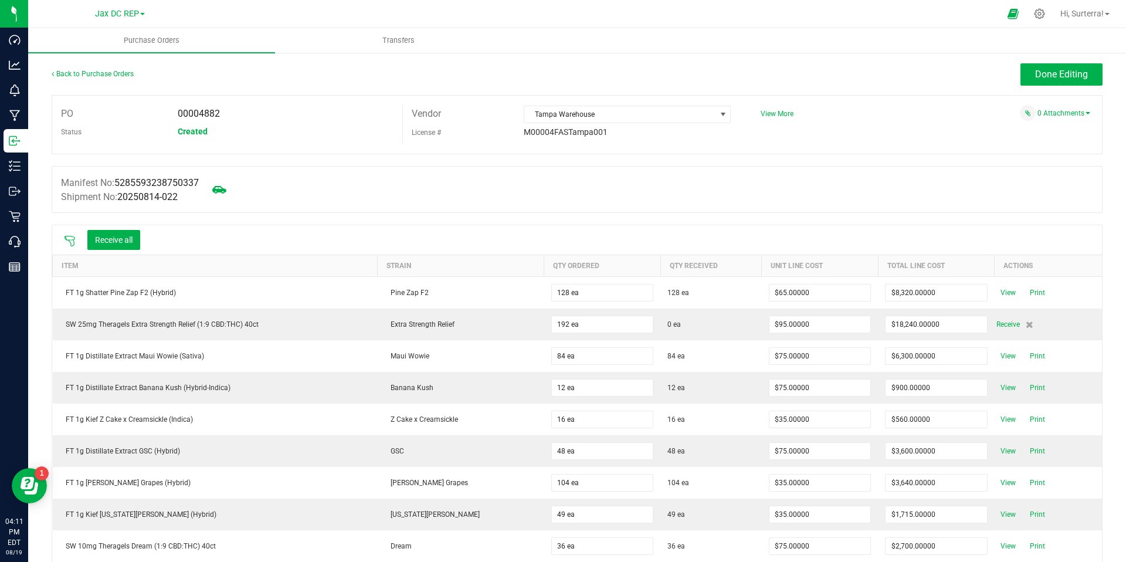
click at [161, 177] on span "5285593238750337" at bounding box center [156, 182] width 84 height 11
copy span "5285593238750337"
click at [100, 244] on button "Receive all" at bounding box center [113, 240] width 53 height 20
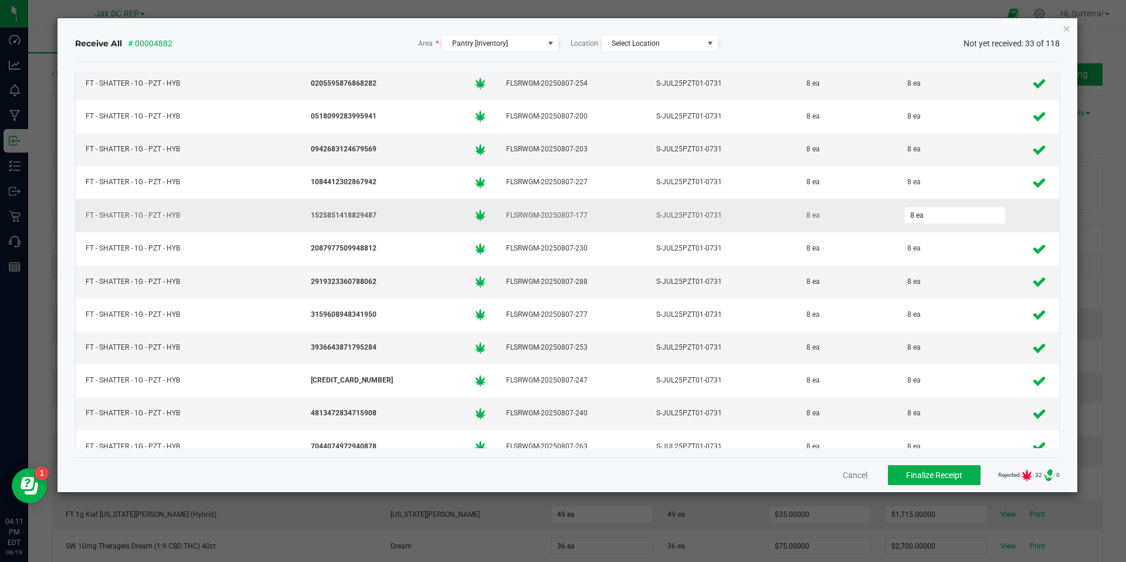
scroll to position [1770, 0]
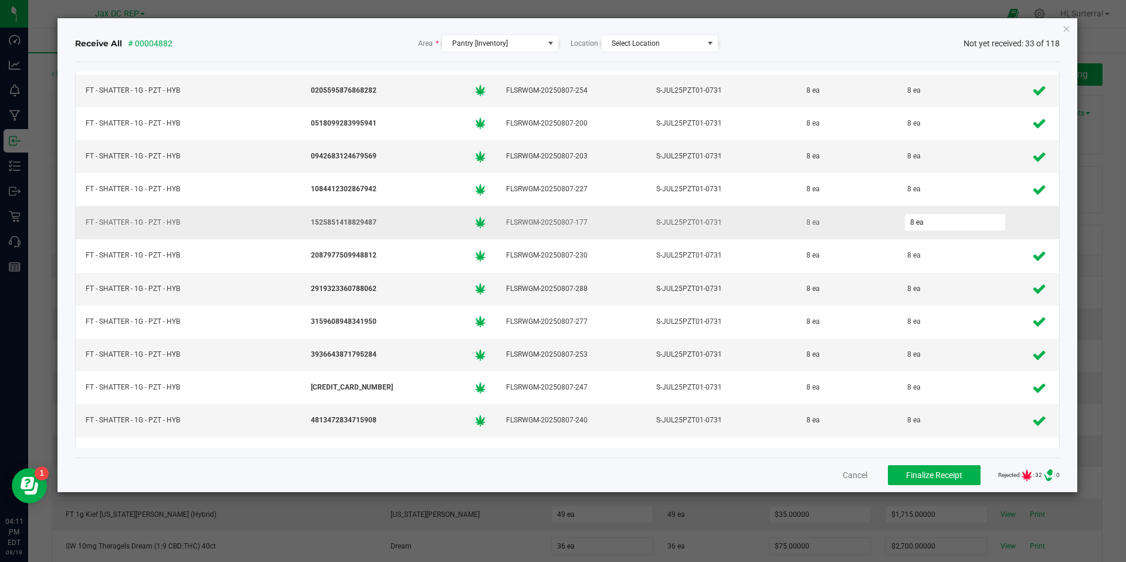
click at [328, 225] on span "1525851418829487" at bounding box center [344, 222] width 66 height 11
drag, startPoint x: 328, startPoint y: 225, endPoint x: 334, endPoint y: 228, distance: 6.6
click at [328, 225] on span "1525851418829487" at bounding box center [344, 222] width 66 height 11
copy span "1525851418829487"
click at [935, 223] on input "8" at bounding box center [955, 222] width 100 height 16
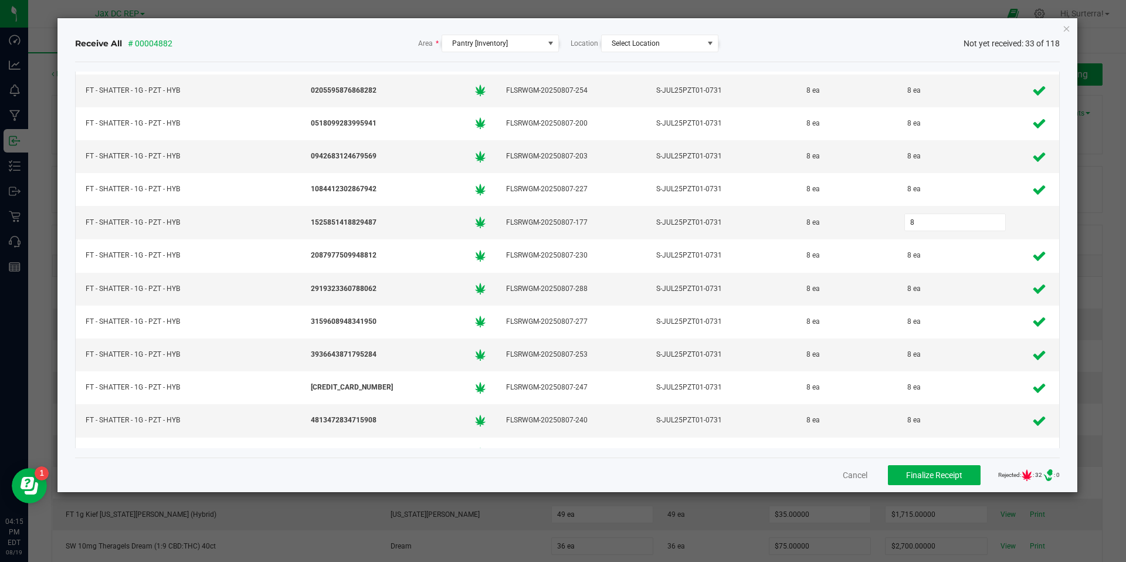
type input "8 ea"
